Goal: Find specific page/section: Find specific page/section

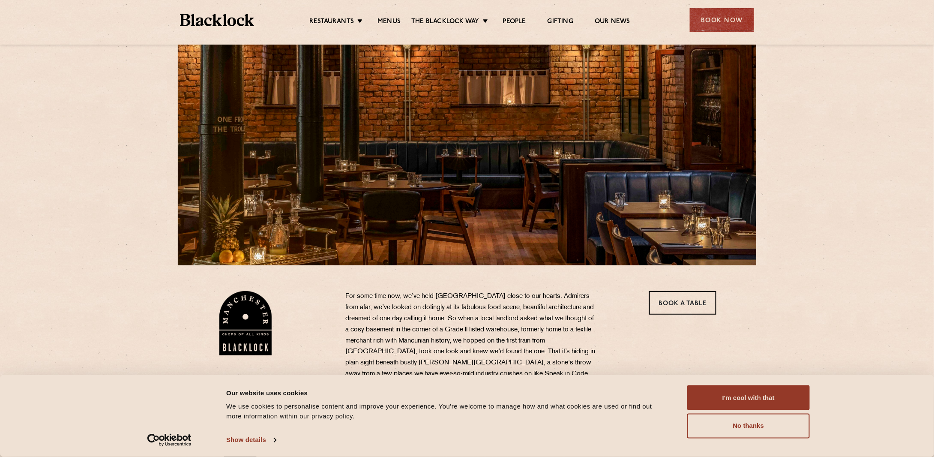
scroll to position [129, 0]
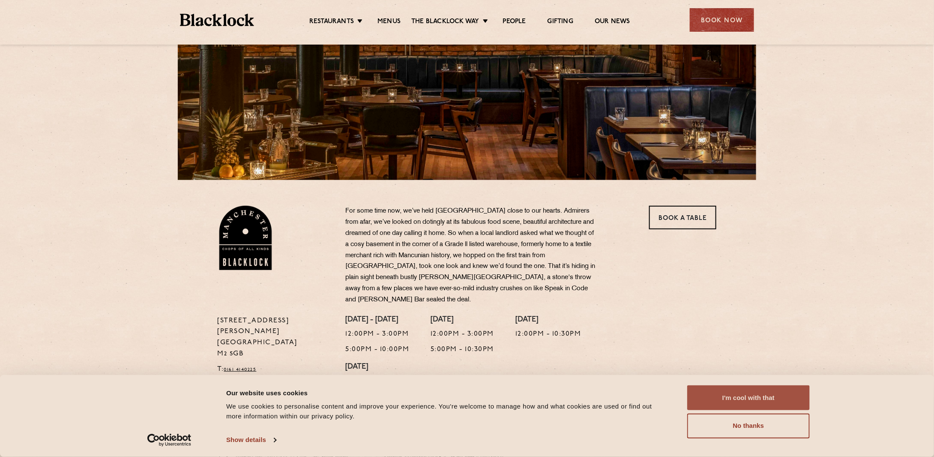
click at [762, 399] on button "I'm cool with that" at bounding box center [748, 397] width 123 height 25
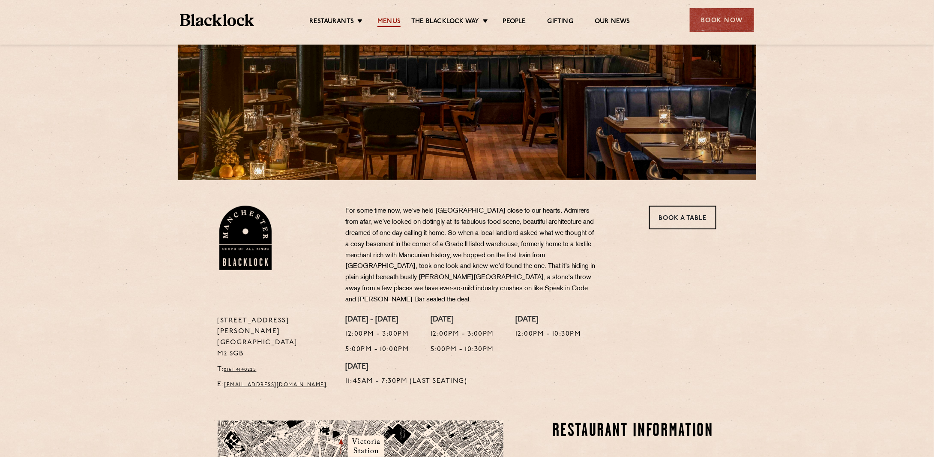
click at [392, 18] on link "Menus" at bounding box center [388, 22] width 23 height 9
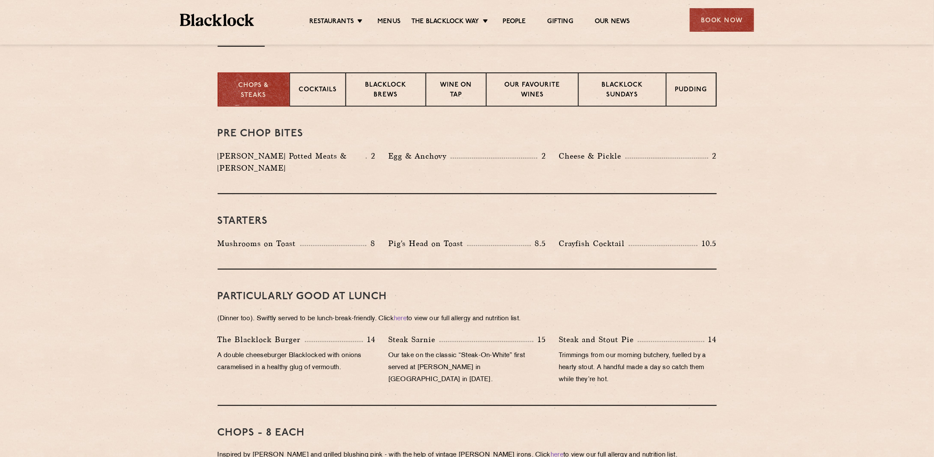
scroll to position [300, 0]
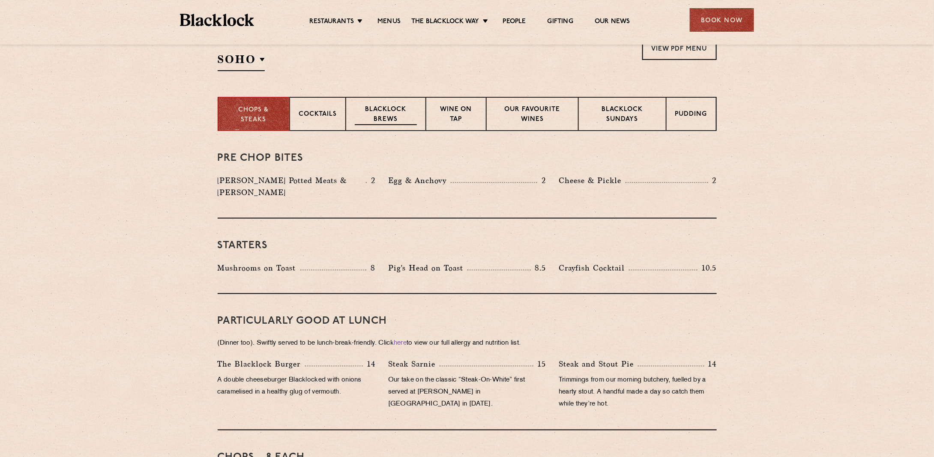
click at [396, 108] on p "Blacklock Brews" at bounding box center [386, 115] width 63 height 20
